Goal: Task Accomplishment & Management: Use online tool/utility

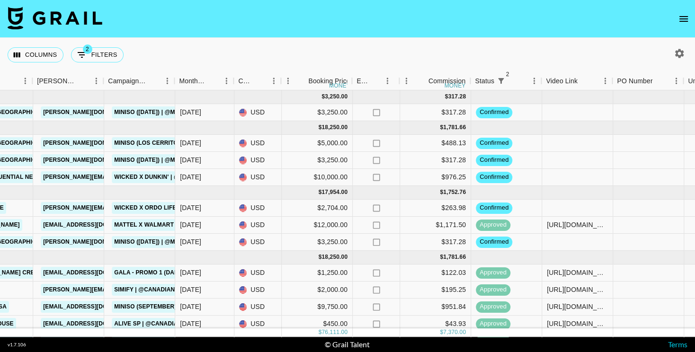
scroll to position [0, 355]
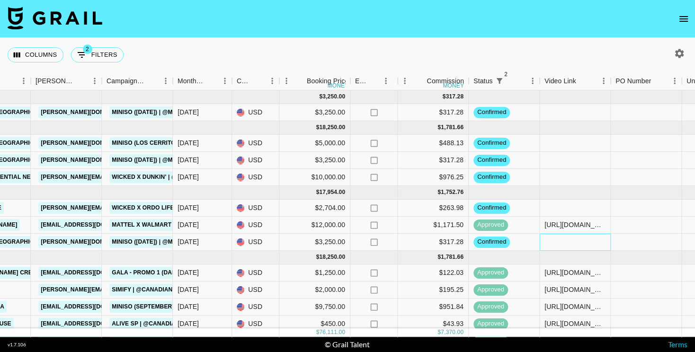
click at [552, 241] on div at bounding box center [575, 242] width 71 height 17
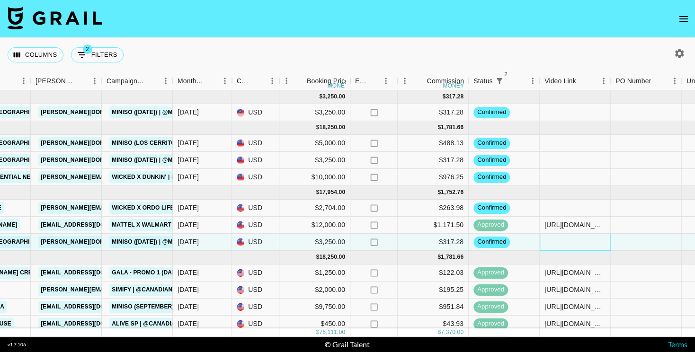
click at [559, 243] on div at bounding box center [575, 242] width 71 height 17
click at [561, 241] on div at bounding box center [575, 242] width 71 height 17
type input "[URL][DOMAIN_NAME]"
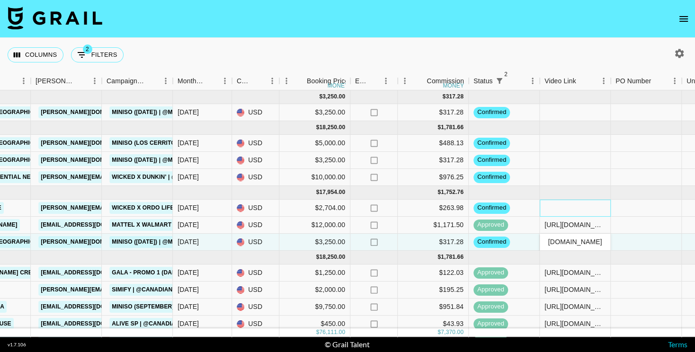
scroll to position [0, 0]
click at [562, 207] on div at bounding box center [575, 208] width 71 height 17
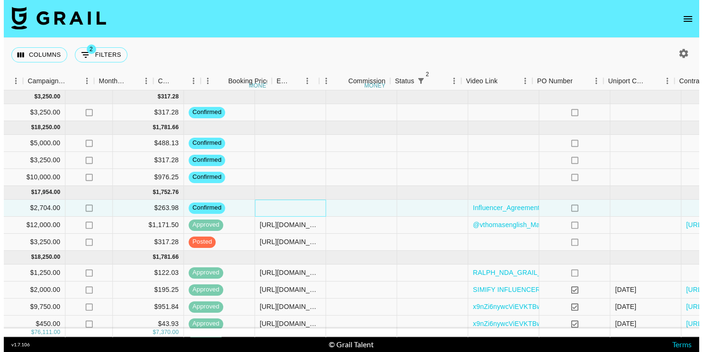
scroll to position [0, 743]
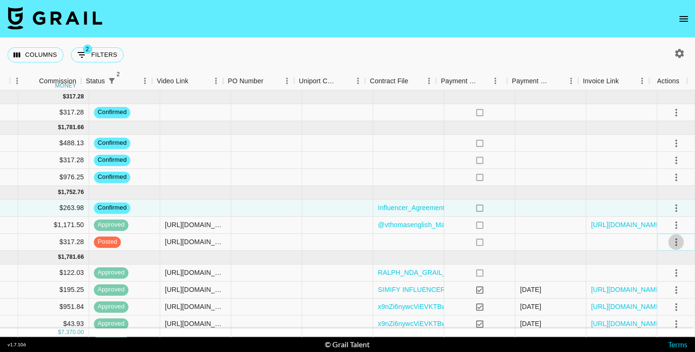
click at [671, 240] on icon "select merge strategy" at bounding box center [676, 242] width 11 height 11
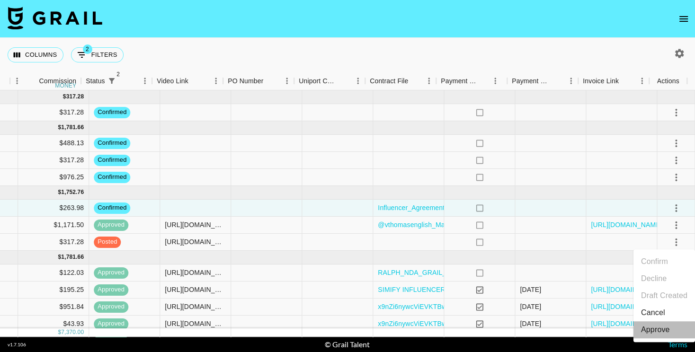
click at [655, 329] on div "Approve" at bounding box center [655, 330] width 29 height 11
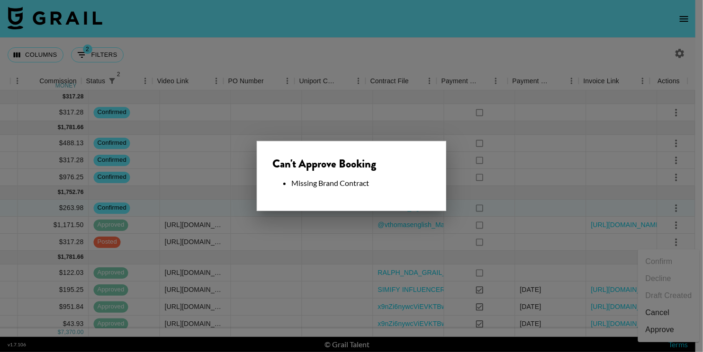
click at [453, 250] on div at bounding box center [351, 176] width 703 height 352
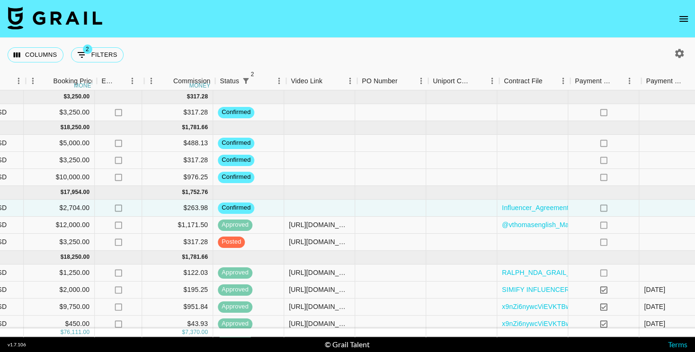
scroll to position [0, 618]
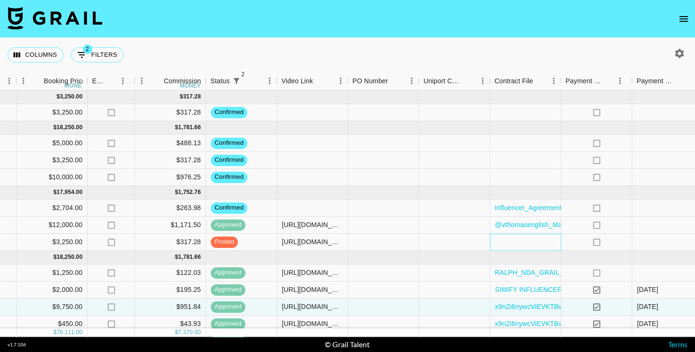
click at [506, 239] on div at bounding box center [525, 242] width 71 height 17
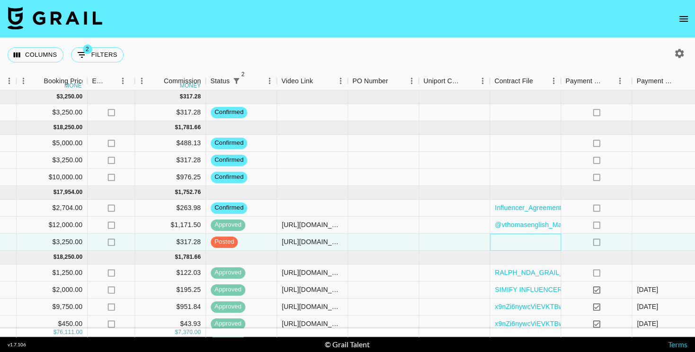
click at [506, 239] on div at bounding box center [525, 242] width 71 height 17
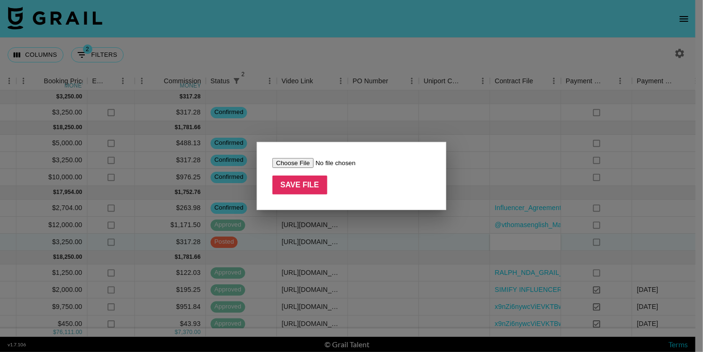
click at [289, 163] on input "file" at bounding box center [332, 163] width 120 height 10
type input "C:\fakepath\x9nZi6nywcViEVKTBwj24q8asSl11756302489832x9nZi6nywcViEVKTBwj24q8asS…"
click at [307, 192] on input "Save File" at bounding box center [299, 185] width 55 height 19
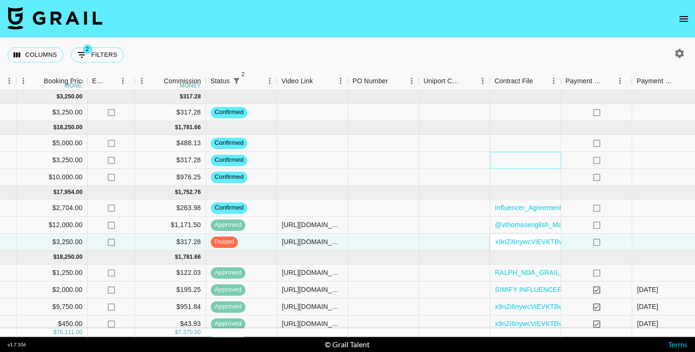
click at [530, 160] on div at bounding box center [525, 160] width 71 height 17
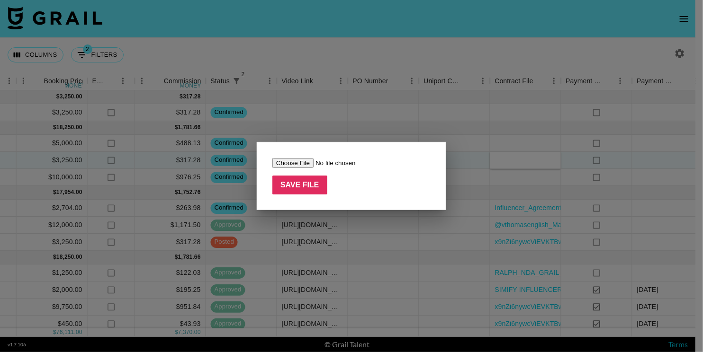
click at [304, 163] on input "file" at bounding box center [332, 163] width 120 height 10
type input "C:\fakepath\x9nZi6nywcViEVKTBwj24q8asSl11756302489832x9nZi6nywcViEVKTBwj24q8asS…"
click at [305, 187] on input "Save File" at bounding box center [299, 185] width 55 height 19
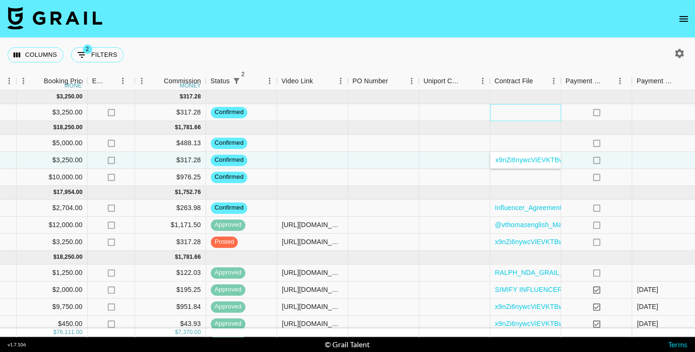
click at [530, 111] on div at bounding box center [525, 112] width 71 height 17
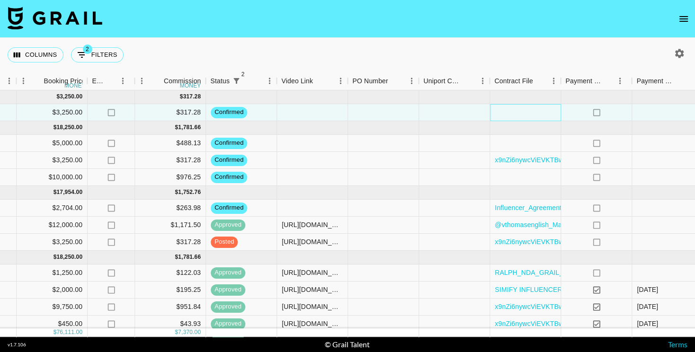
click at [530, 111] on div at bounding box center [525, 112] width 71 height 17
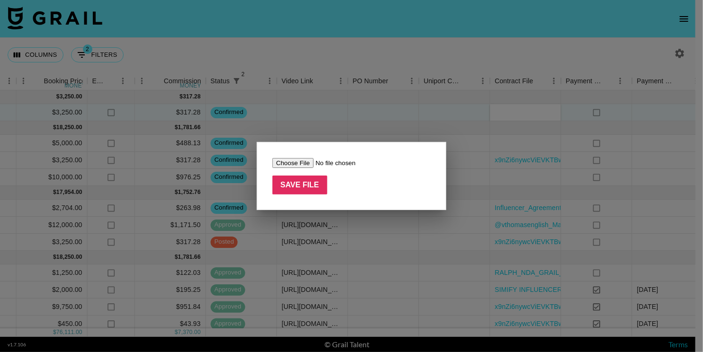
click at [304, 163] on input "file" at bounding box center [332, 163] width 120 height 10
type input "C:\fakepath\x9nZi6nywcViEVKTBwj24q8asSl11756302489832x9nZi6nywcViEVKTBwj24q8asS…"
click at [300, 189] on input "Save File" at bounding box center [299, 185] width 55 height 19
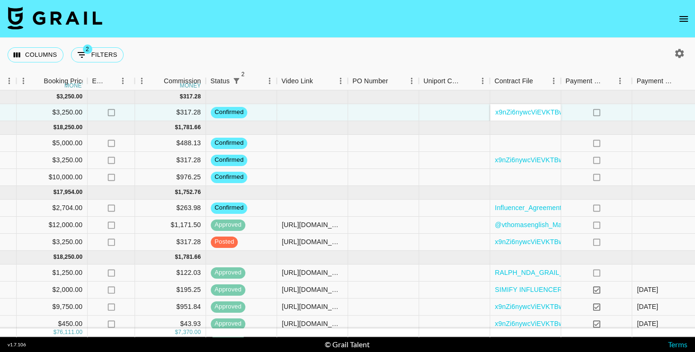
click at [390, 60] on div "Columns 2 Filters + Booking" at bounding box center [347, 55] width 695 height 34
click at [512, 139] on div at bounding box center [525, 143] width 71 height 17
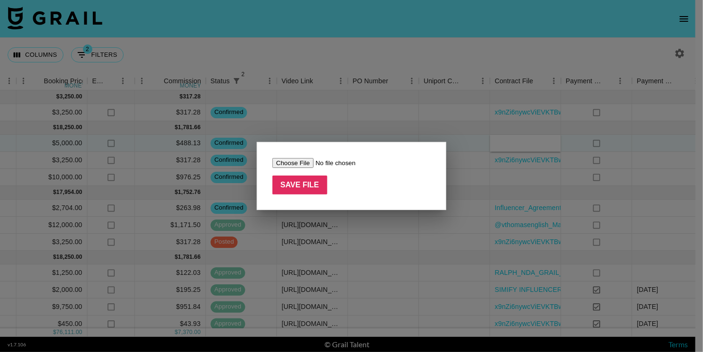
click at [281, 164] on input "file" at bounding box center [332, 163] width 120 height 10
type input "C:\fakepath\@mrthomasenglish - Management Company- MKT- Social Media Influencer…"
click at [320, 185] on input "Save File" at bounding box center [299, 185] width 55 height 19
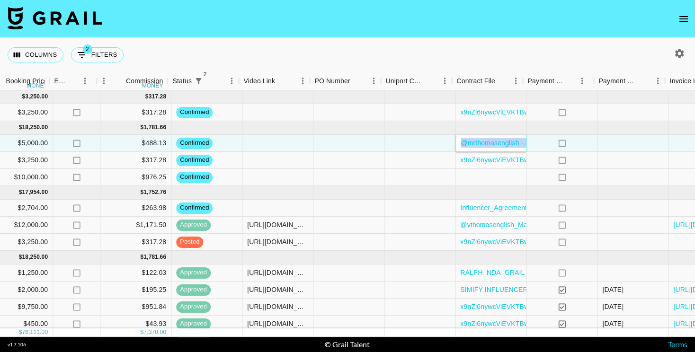
scroll to position [0, 657]
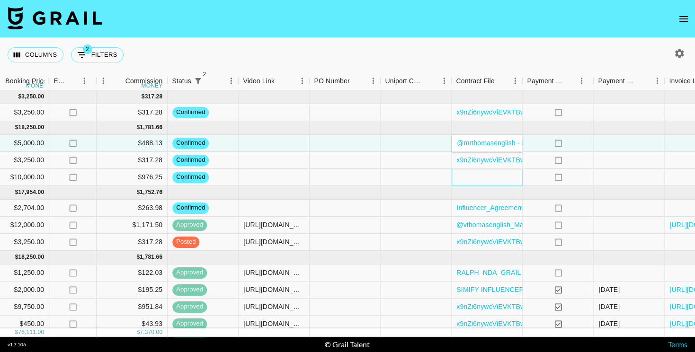
click at [477, 177] on div at bounding box center [487, 177] width 71 height 17
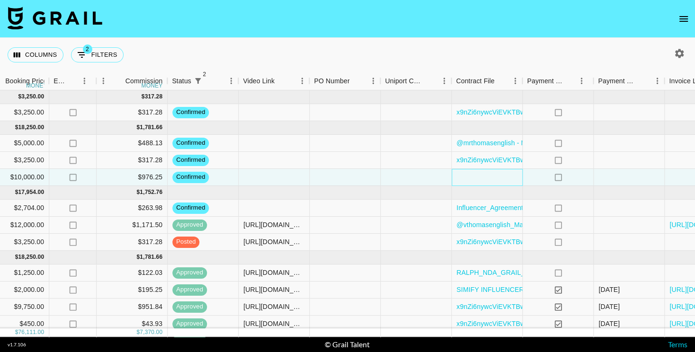
click at [477, 177] on div at bounding box center [487, 177] width 71 height 17
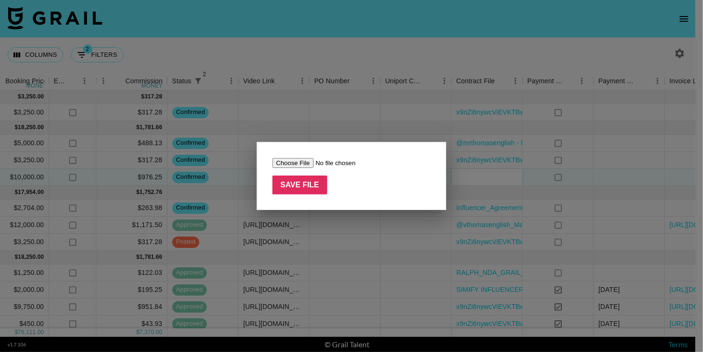
click at [306, 162] on input "file" at bounding box center [332, 163] width 120 height 10
type input "C:\fakepath\@vthomasenglish_Dunkin'_Wicked_Creator Agreement 2.docx (2).pdf"
click at [307, 184] on input "Save File" at bounding box center [299, 185] width 55 height 19
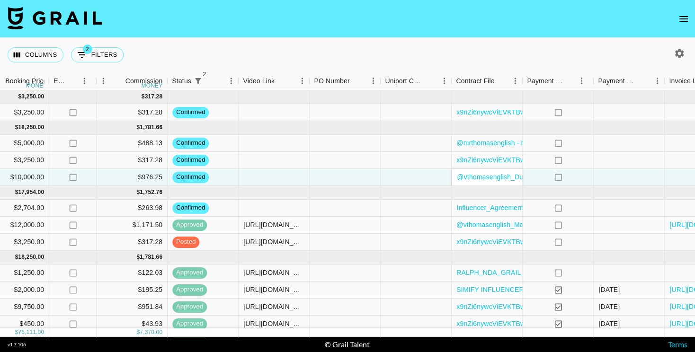
click at [293, 26] on nav at bounding box center [347, 19] width 695 height 38
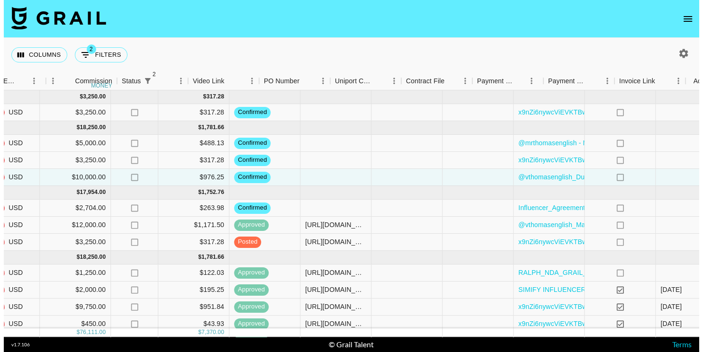
scroll to position [0, 743]
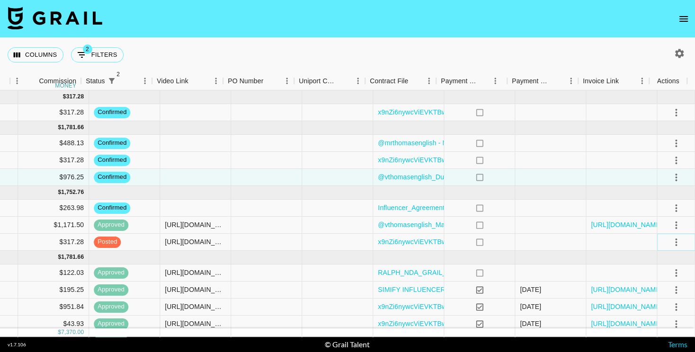
click at [676, 241] on icon "select merge strategy" at bounding box center [677, 243] width 2 height 8
click at [650, 334] on div "Approve" at bounding box center [655, 330] width 29 height 11
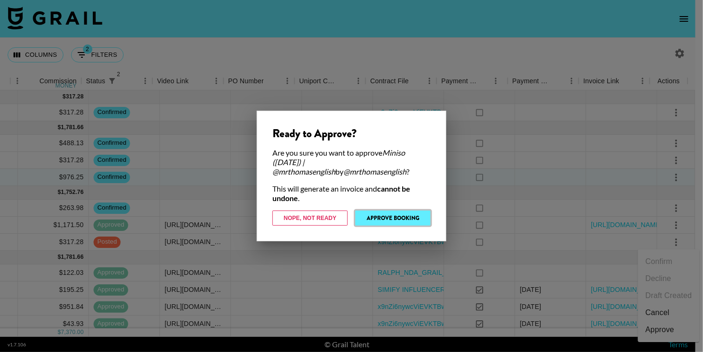
click at [369, 218] on button "Approve Booking" at bounding box center [392, 218] width 75 height 15
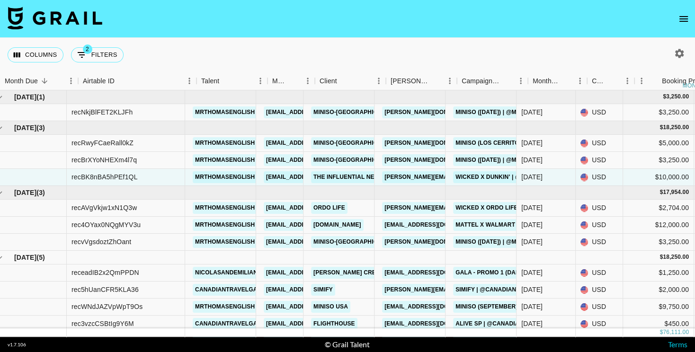
scroll to position [0, 0]
